Goal: Register for event/course

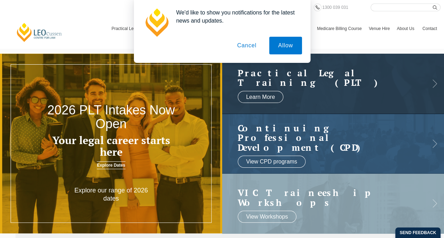
click at [247, 45] on button "Cancel" at bounding box center [246, 46] width 37 height 18
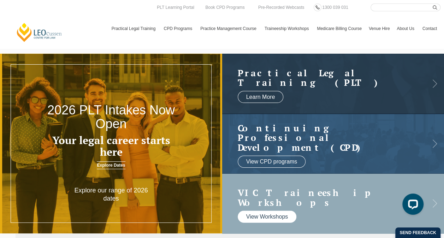
click at [270, 211] on link "View Workshops" at bounding box center [267, 217] width 59 height 12
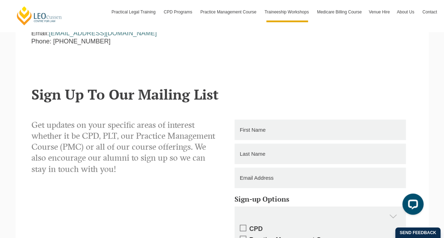
scroll to position [809, 0]
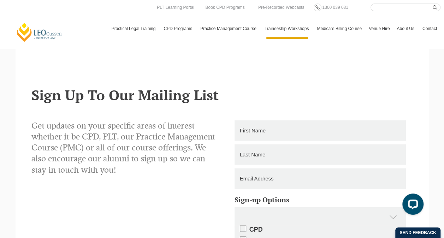
click at [334, 30] on link "Medicare Billing Course" at bounding box center [339, 28] width 52 height 20
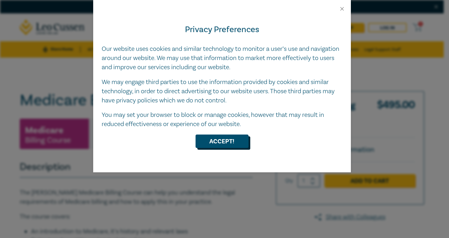
click at [234, 138] on button "Accept!" at bounding box center [222, 141] width 53 height 13
